Goal: Information Seeking & Learning: Learn about a topic

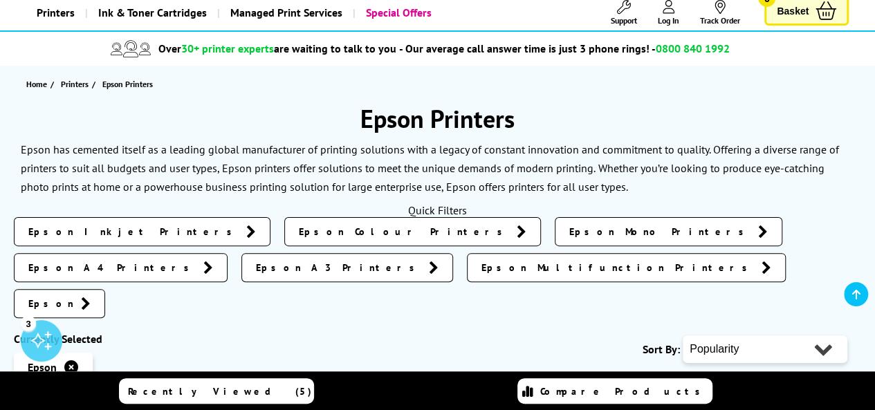
scroll to position [111, 0]
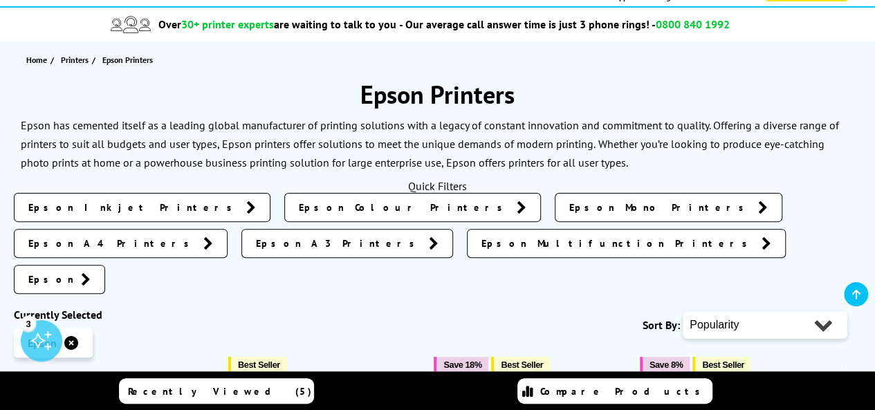
click at [228, 229] on link "Epson A4 Printers" at bounding box center [121, 243] width 214 height 29
click at [422, 237] on span "Epson A3 Printers" at bounding box center [339, 244] width 166 height 14
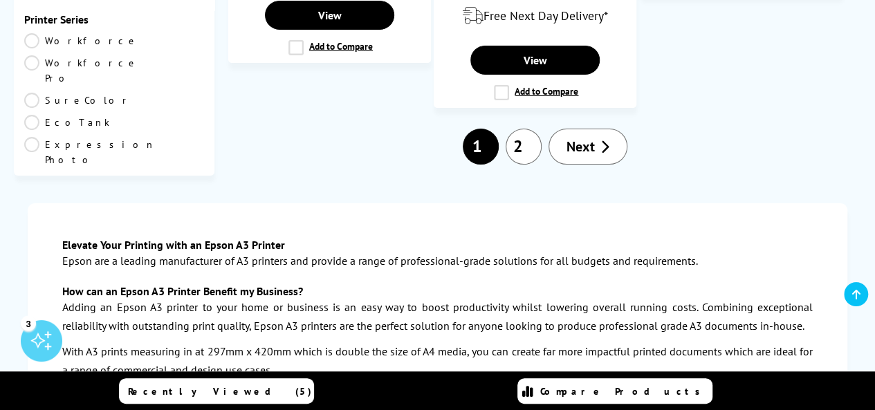
scroll to position [2492, 0]
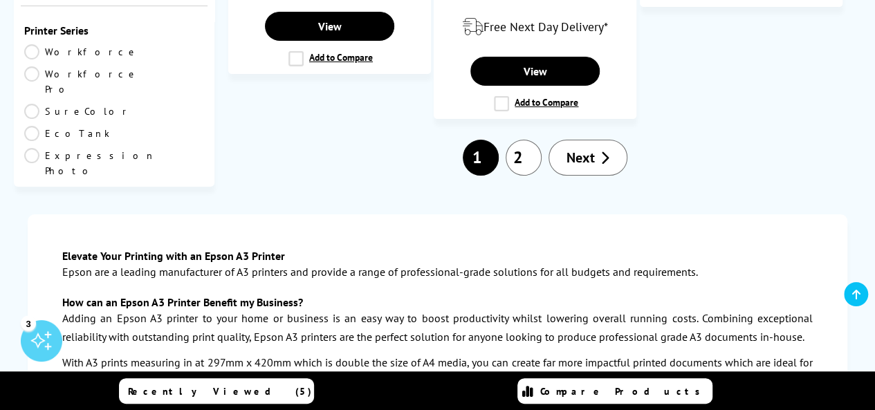
drag, startPoint x: 530, startPoint y: 34, endPoint x: 522, endPoint y: 33, distance: 8.3
click at [522, 140] on link "2" at bounding box center [524, 158] width 36 height 36
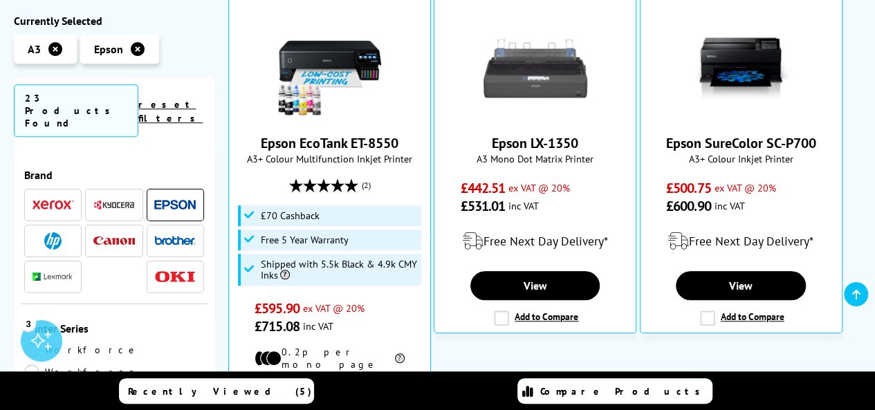
scroll to position [443, 0]
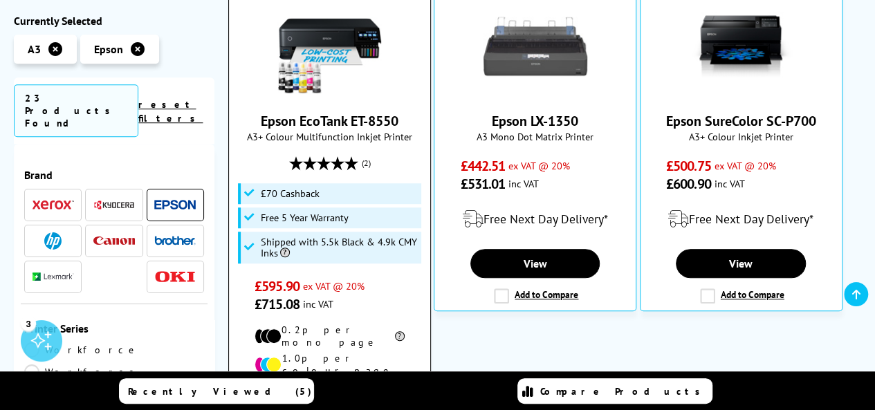
click at [353, 130] on span "A3+ Colour Multifunction Inkjet Printer" at bounding box center [330, 136] width 188 height 13
click at [331, 112] on link "Epson EcoTank ET-8550" at bounding box center [330, 121] width 138 height 18
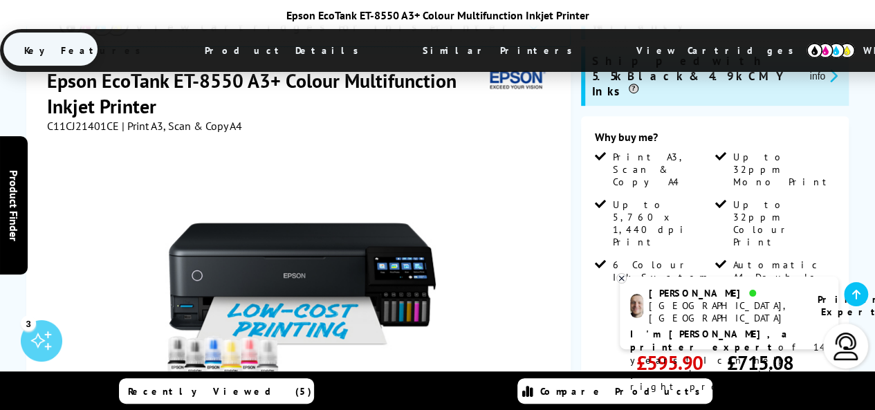
scroll to position [249, 0]
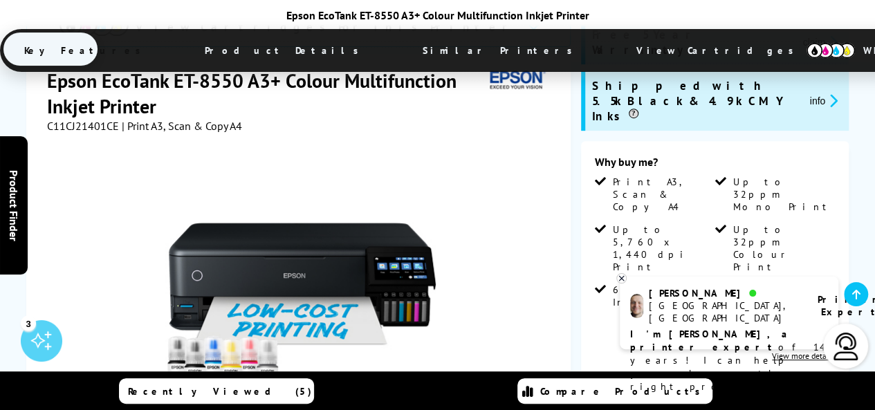
click at [619, 278] on icon at bounding box center [621, 278] width 9 height 10
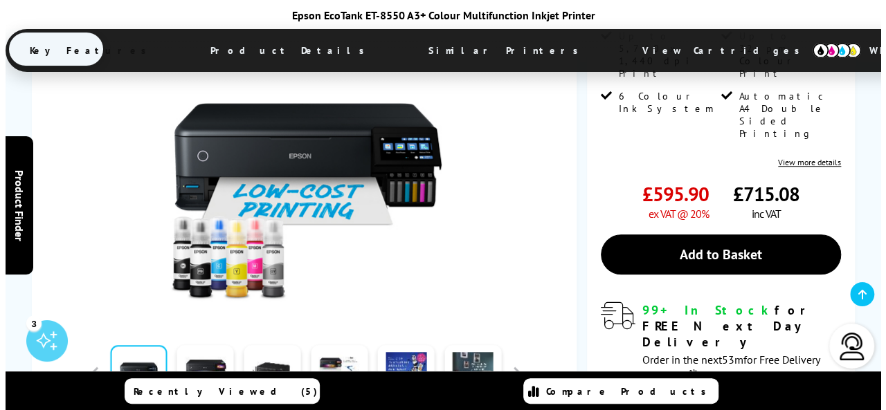
scroll to position [471, 0]
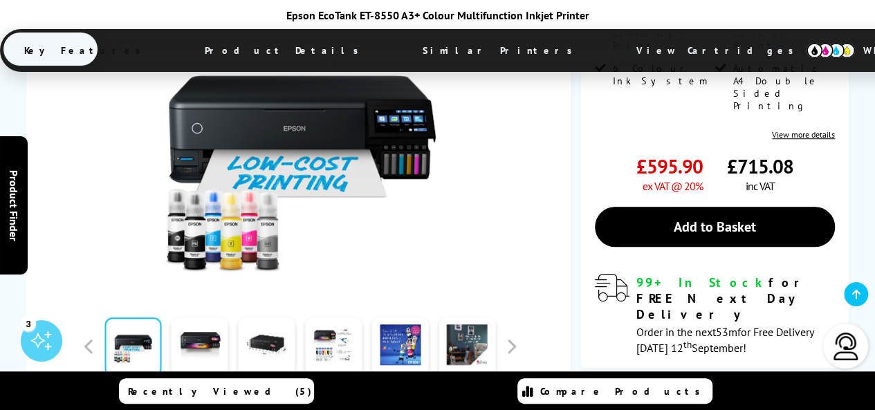
click at [305, 399] on span "Watch video" at bounding box center [310, 406] width 57 height 14
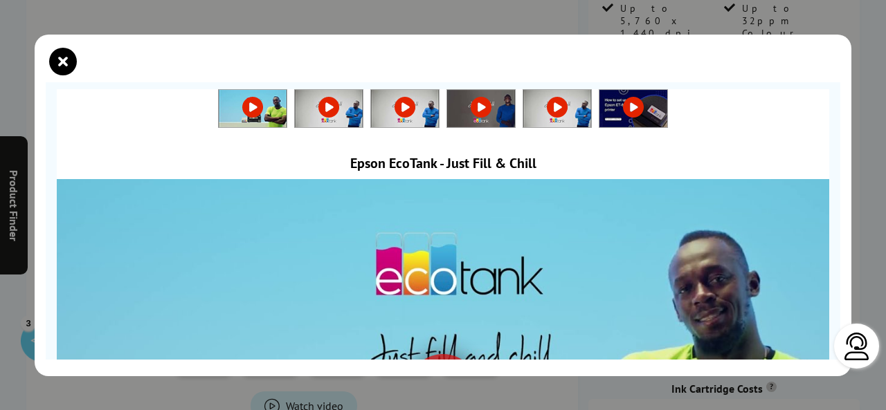
click at [627, 100] on link at bounding box center [633, 107] width 68 height 14
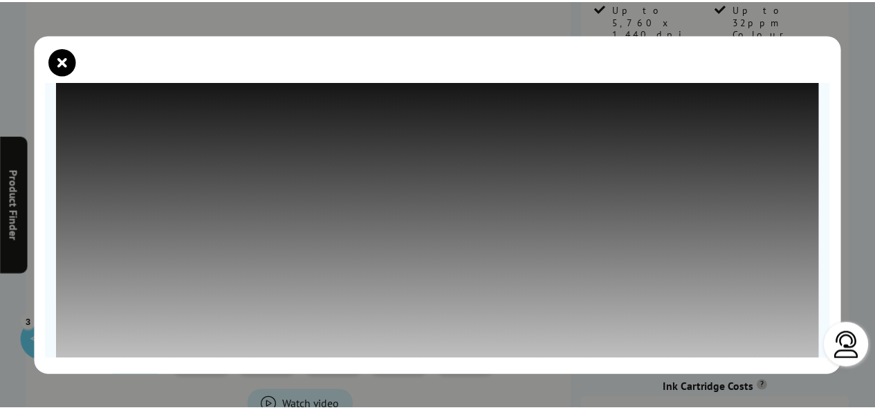
scroll to position [149, 0]
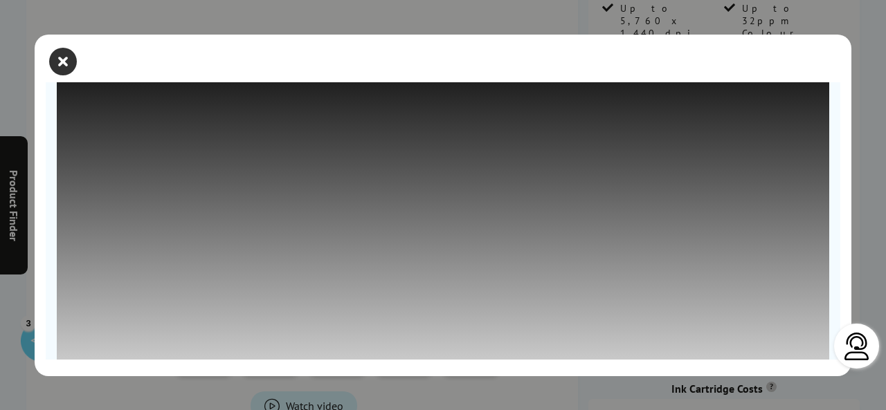
click at [71, 55] on icon "close modal" at bounding box center [63, 62] width 28 height 28
